Goal: Task Accomplishment & Management: Use online tool/utility

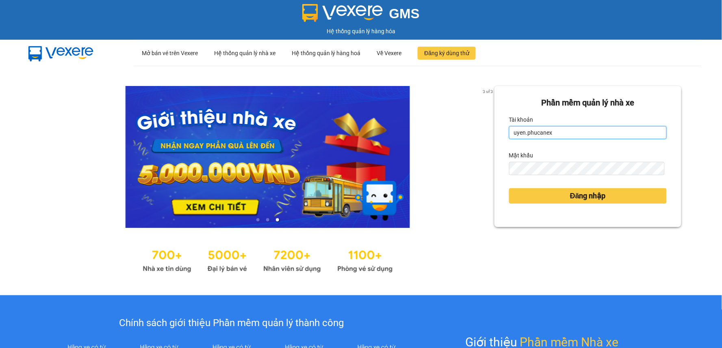
drag, startPoint x: 553, startPoint y: 129, endPoint x: 468, endPoint y: 148, distance: 87.4
click at [468, 148] on div "3 of 3 Phần mềm quản lý nhà xe Tài khoản uyen.phucanex Mật khẩu Đăng nhập" at bounding box center [361, 181] width 722 height 230
drag, startPoint x: 464, startPoint y: 136, endPoint x: 393, endPoint y: 136, distance: 71.1
click at [393, 136] on div "3 of 3 Phần mềm quản lý nhà xe Tài khoản uyen.phucanexng Mật khẩu Đăng nhập" at bounding box center [361, 181] width 722 height 230
drag, startPoint x: 559, startPoint y: 130, endPoint x: 490, endPoint y: 144, distance: 69.9
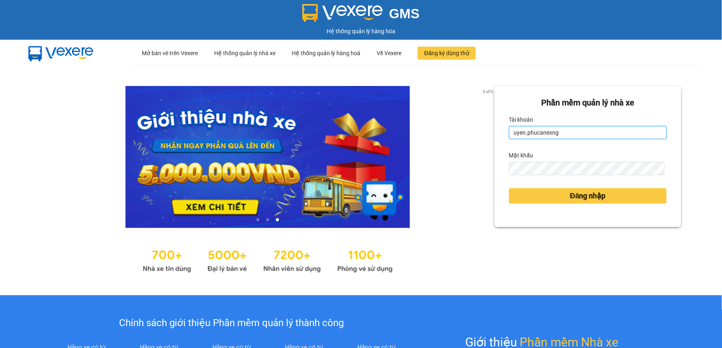
click at [494, 144] on div "Phần mềm quản lý nhà xe Tài khoản uyen.phucanexng Mật khẩu Đăng nhập" at bounding box center [587, 156] width 187 height 141
type input "ngannt.phucanex"
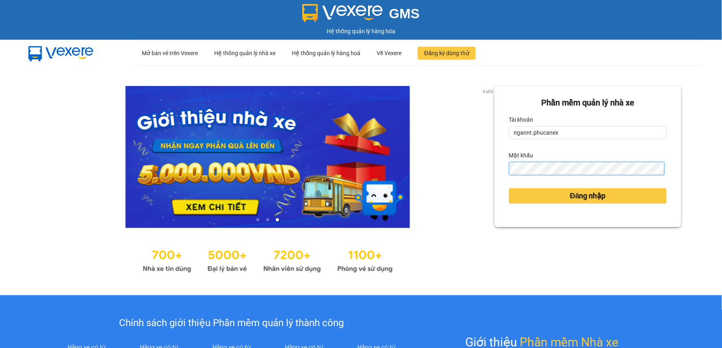
click at [469, 177] on div "3 of 3 Phần mềm quản lý nhà xe Tài khoản ngannt.phucanex Mật khẩu Đăng nhập" at bounding box center [361, 181] width 722 height 230
click at [501, 175] on div "Phần mềm quản lý nhà xe Tài khoản ngannt.phucanex Mật khẩu Đăng nhập" at bounding box center [587, 156] width 187 height 141
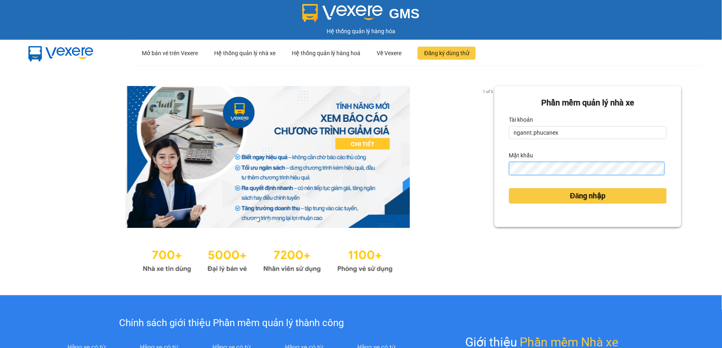
click at [509, 188] on button "Đăng nhập" at bounding box center [588, 195] width 158 height 15
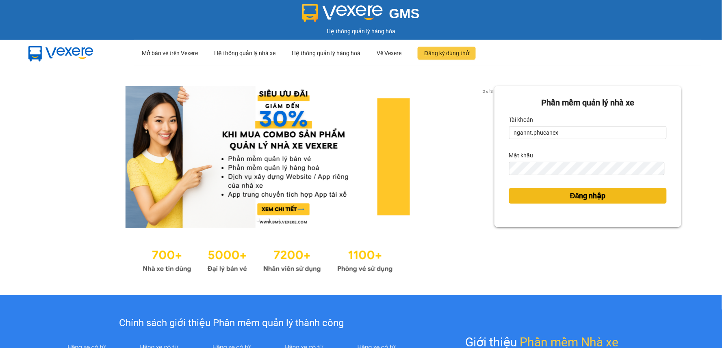
click at [514, 195] on button "Đăng nhập" at bounding box center [588, 195] width 158 height 15
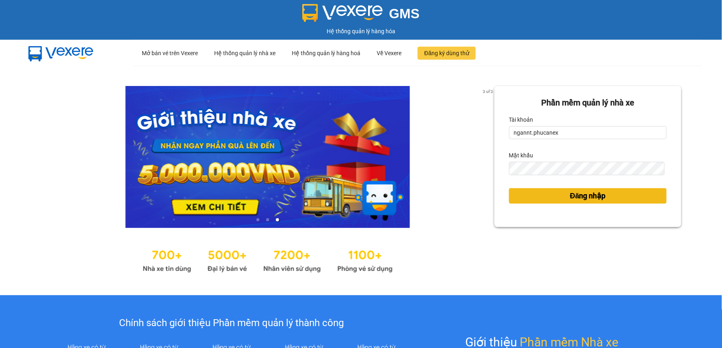
click at [538, 195] on button "Đăng nhập" at bounding box center [588, 195] width 158 height 15
click at [539, 195] on body "GMS Hệ thống quản lý hàng hóa ··· Mở bán vé trên Vexere ··· Hệ thống quản lý nh…" at bounding box center [361, 174] width 722 height 348
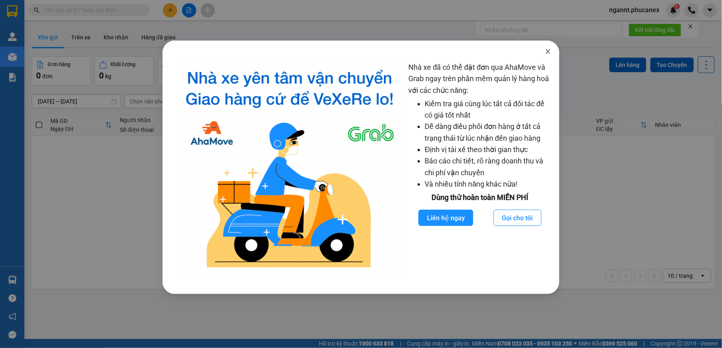
drag, startPoint x: 550, startPoint y: 52, endPoint x: 501, endPoint y: 0, distance: 71.2
click at [550, 52] on icon "close" at bounding box center [548, 51] width 6 height 6
